Goal: Task Accomplishment & Management: Use online tool/utility

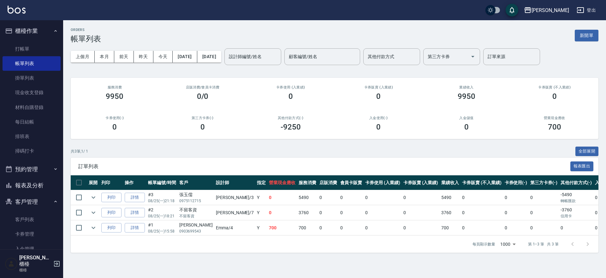
click at [64, 269] on div "ORDERS 帳單列表 新開單 上個月 本月 前天 昨天 今天 [DATE] [DATE] 設計師編號/姓名 設計師編號/姓名 顧客編號/姓名 顧客編號/姓名…" at bounding box center [303, 139] width 606 height 278
click at [63, 269] on div "Hoar櫃檯 櫃檯" at bounding box center [31, 263] width 63 height 28
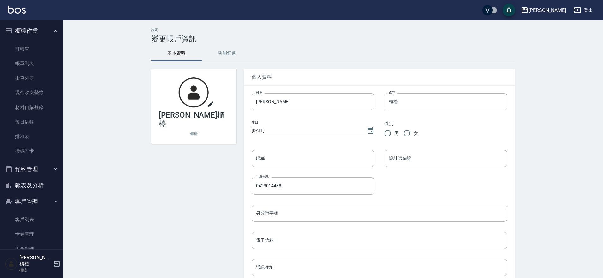
click at [56, 267] on icon "button" at bounding box center [57, 264] width 8 height 8
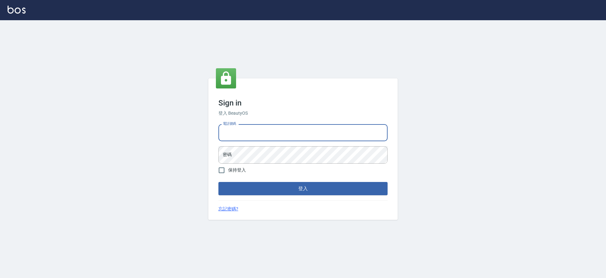
click at [272, 134] on input "電話號碼" at bounding box center [302, 132] width 169 height 17
type input "0931317287"
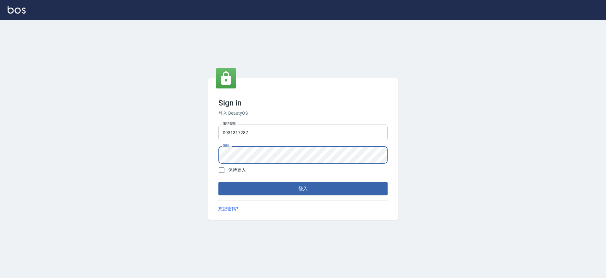
click at [218, 182] on button "登入" at bounding box center [302, 188] width 169 height 13
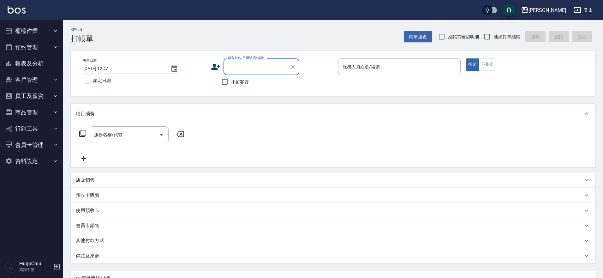
click at [28, 113] on button "商品管理" at bounding box center [32, 112] width 58 height 16
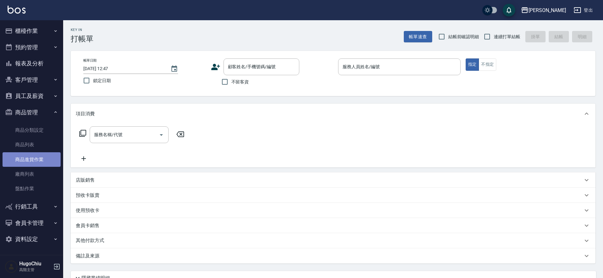
click at [44, 164] on link "商品進貨作業" at bounding box center [32, 159] width 58 height 15
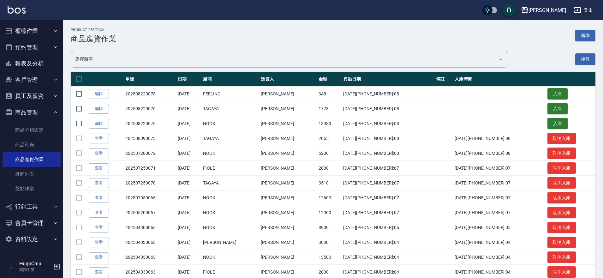
scroll to position [0, 0]
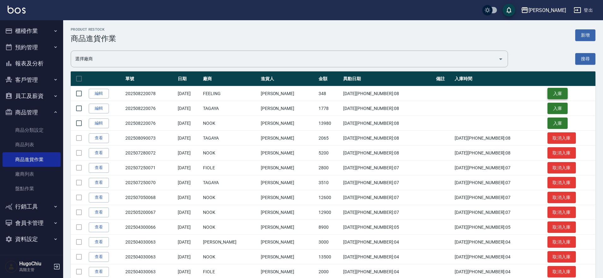
drag, startPoint x: 546, startPoint y: 93, endPoint x: 533, endPoint y: 95, distance: 13.1
click at [547, 93] on button "入庫" at bounding box center [557, 94] width 20 height 12
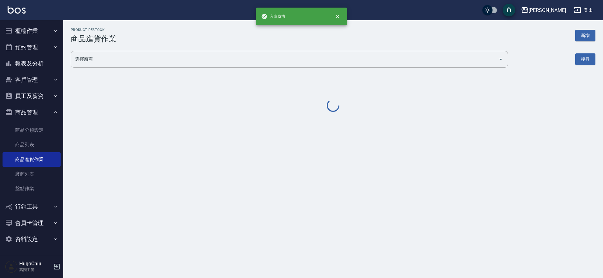
scroll to position [0, 0]
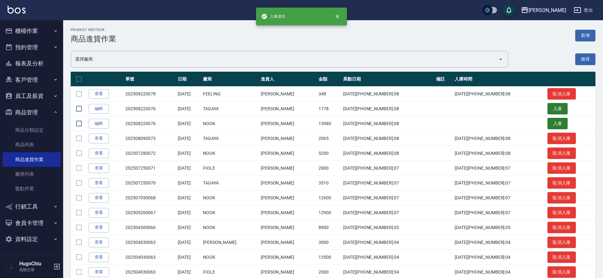
drag, startPoint x: 535, startPoint y: 108, endPoint x: 530, endPoint y: 109, distance: 4.8
click at [547, 108] on button "入庫" at bounding box center [557, 109] width 20 height 12
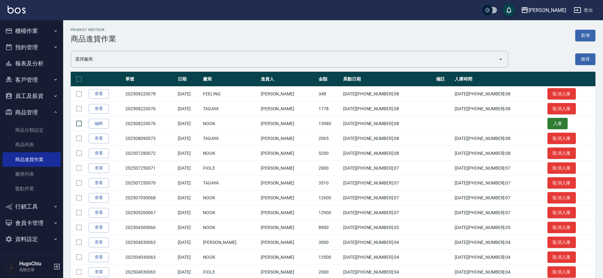
drag, startPoint x: 101, startPoint y: 108, endPoint x: 128, endPoint y: 115, distance: 27.6
click at [101, 108] on link "查看" at bounding box center [99, 109] width 20 height 10
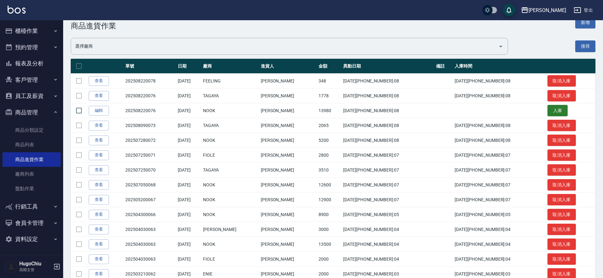
scroll to position [17, 0]
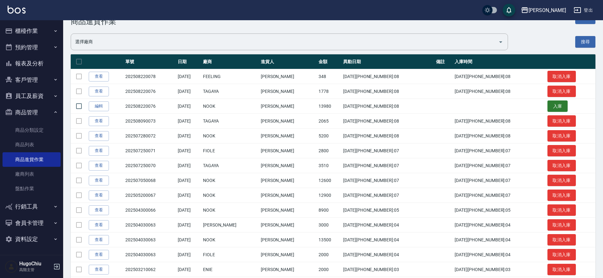
click at [55, 266] on icon "button" at bounding box center [57, 266] width 6 height 6
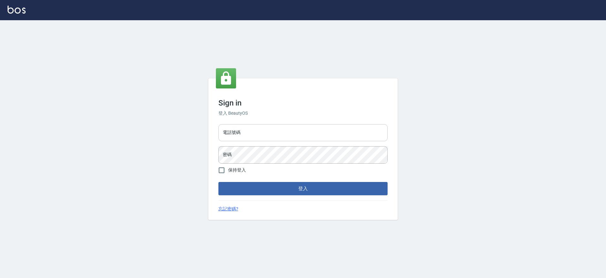
click at [274, 130] on input "電話號碼" at bounding box center [302, 132] width 169 height 17
type input "0423014488"
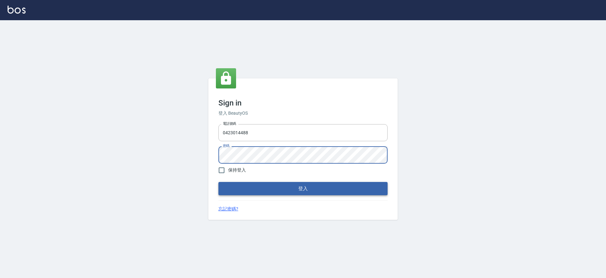
drag, startPoint x: 234, startPoint y: 169, endPoint x: 233, endPoint y: 192, distance: 23.1
click at [233, 170] on span "保持登入" at bounding box center [237, 170] width 18 height 7
click at [228, 170] on input "保持登入" at bounding box center [221, 169] width 13 height 13
checkbox input "true"
click at [233, 192] on button "登入" at bounding box center [302, 188] width 169 height 13
